Goal: Task Accomplishment & Management: Complete application form

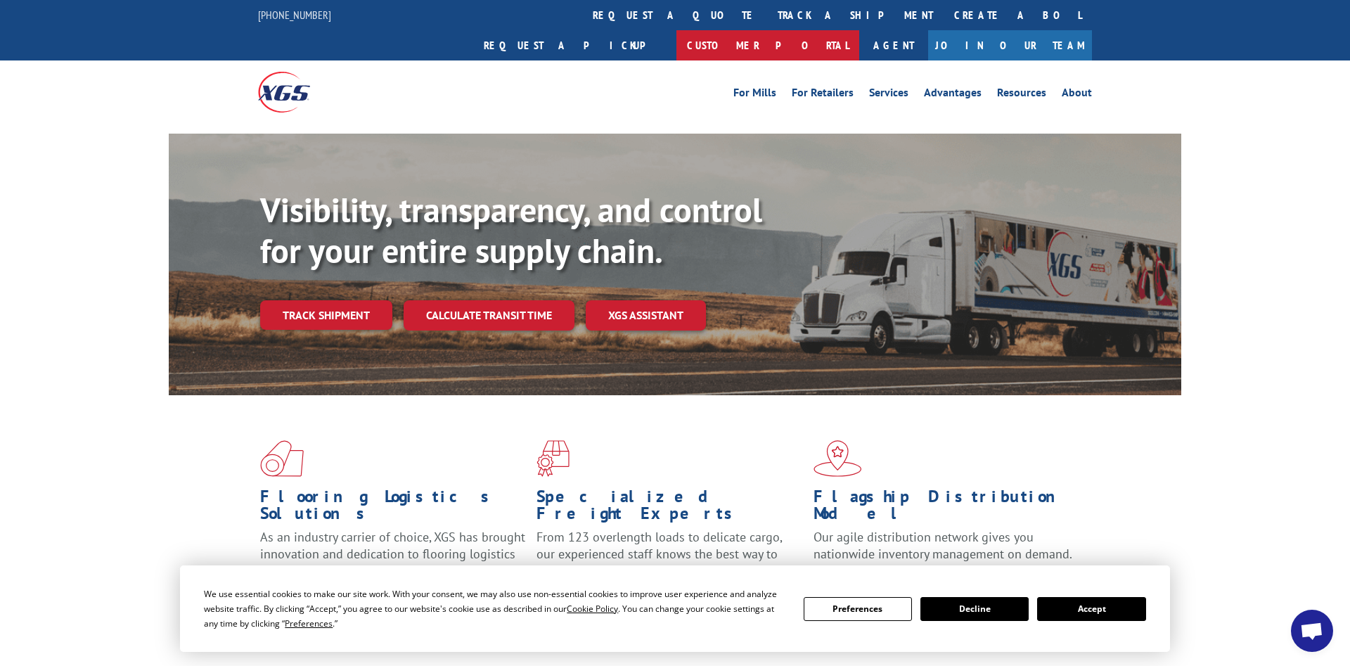
click at [859, 30] on link "Customer Portal" at bounding box center [767, 45] width 183 height 30
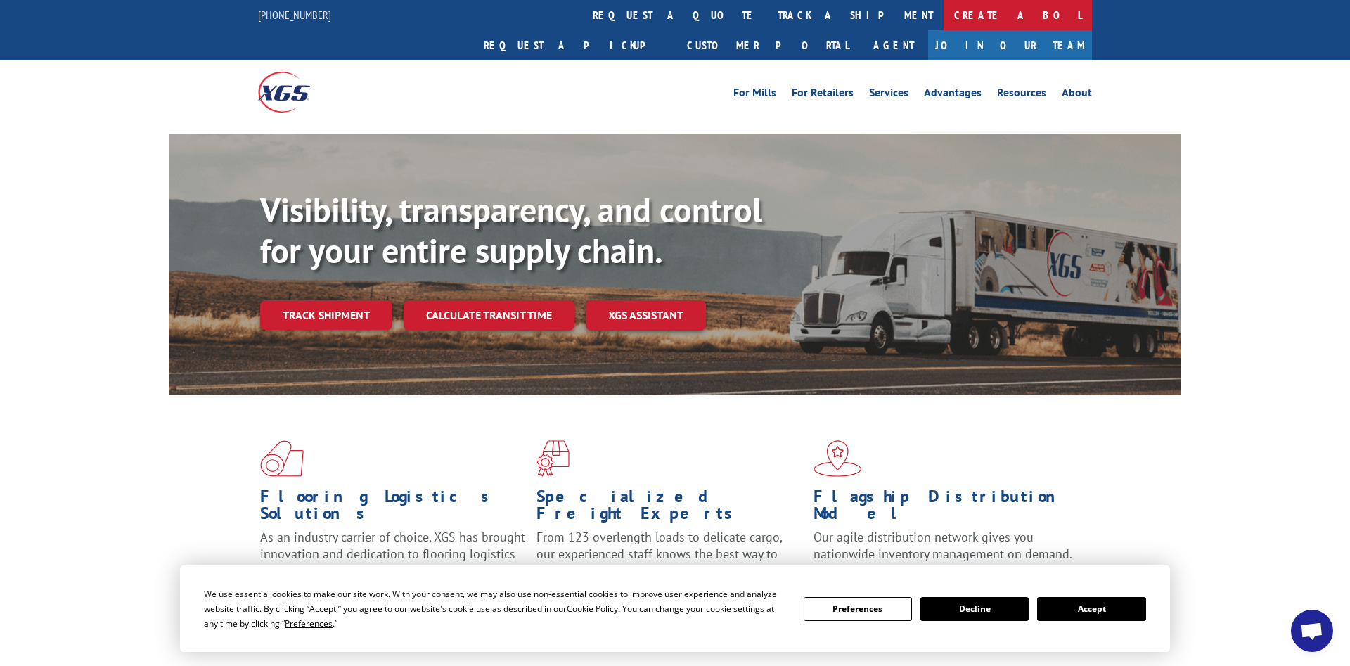
click at [944, 7] on link "Create a BOL" at bounding box center [1018, 15] width 148 height 30
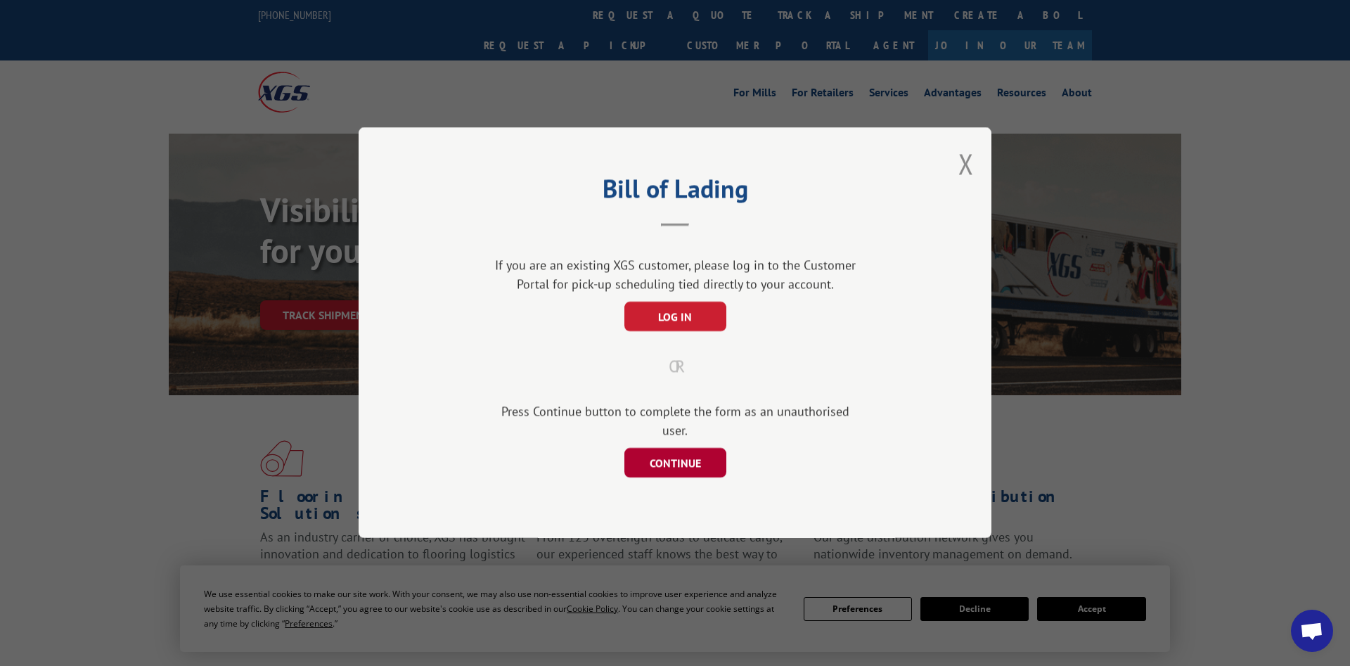
click at [673, 450] on button "CONTINUE" at bounding box center [675, 464] width 102 height 30
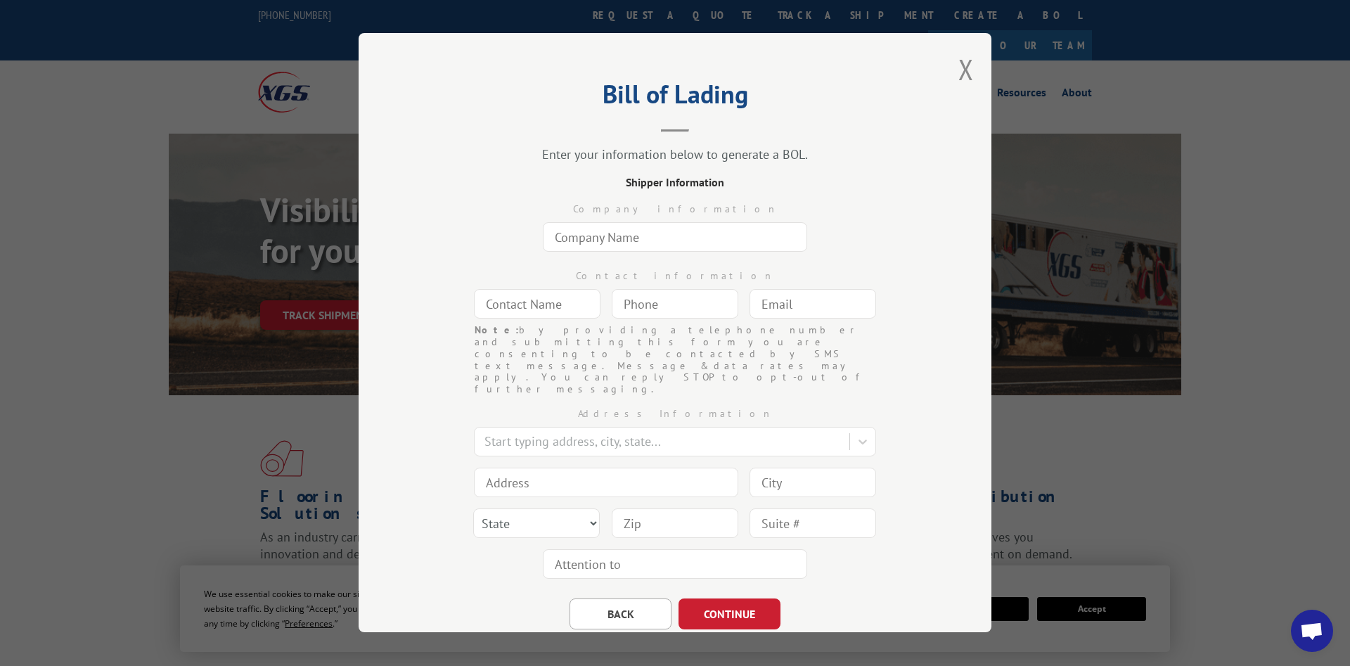
click at [610, 238] on input "text" at bounding box center [675, 237] width 264 height 30
click at [611, 238] on input "text" at bounding box center [675, 237] width 264 height 30
click at [677, 236] on input "text" at bounding box center [675, 237] width 264 height 30
drag, startPoint x: 677, startPoint y: 236, endPoint x: 645, endPoint y: 236, distance: 31.6
click at [645, 236] on input "text" at bounding box center [675, 237] width 264 height 30
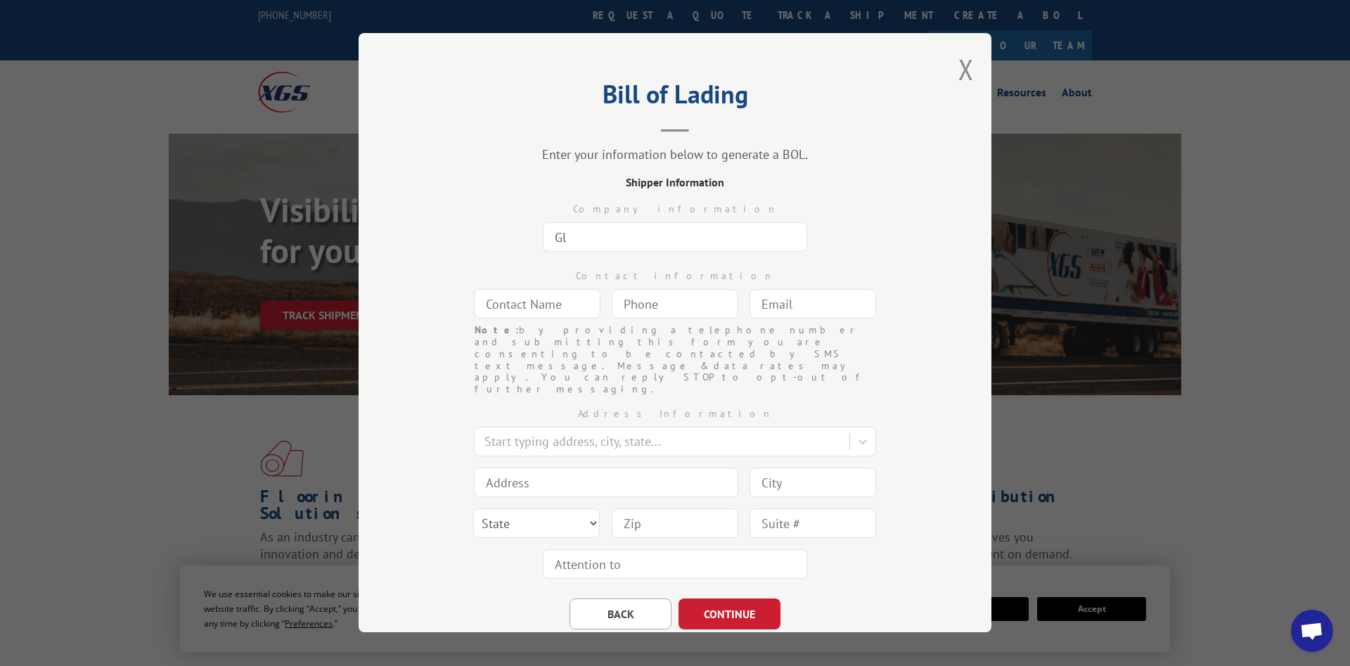
type input "G"
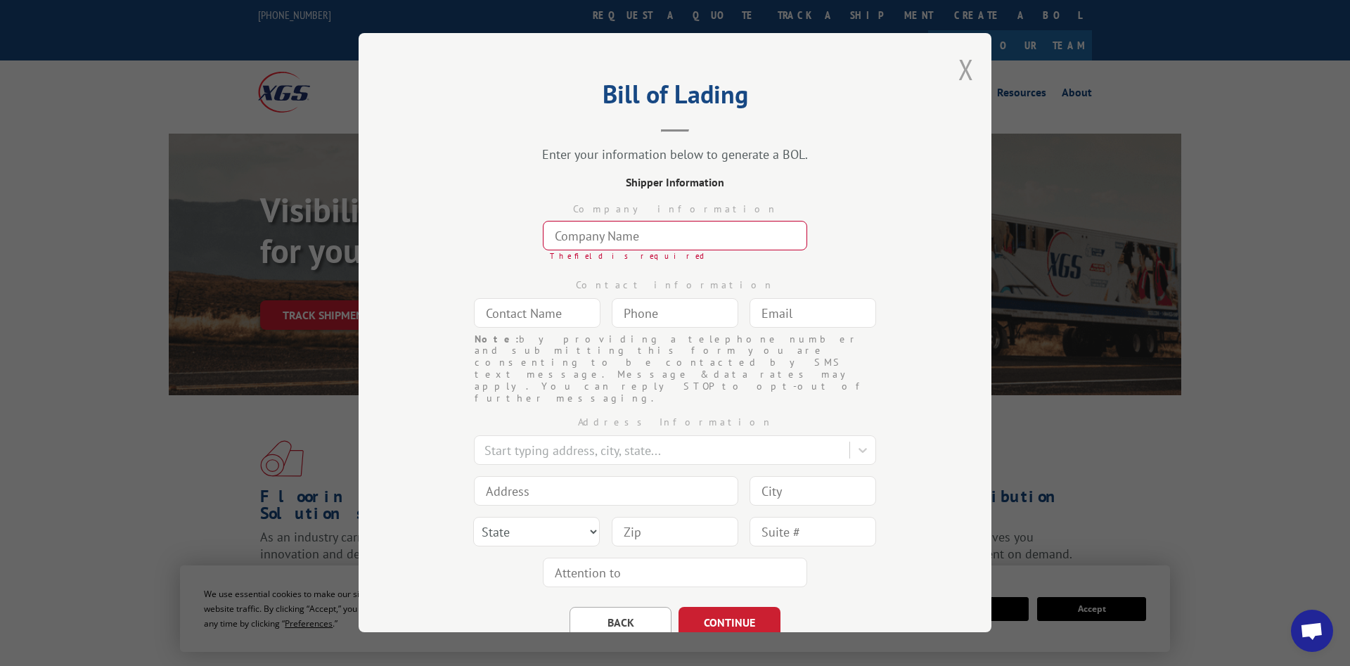
click at [966, 70] on button "Close modal" at bounding box center [965, 69] width 15 height 37
